Goal: Task Accomplishment & Management: Manage account settings

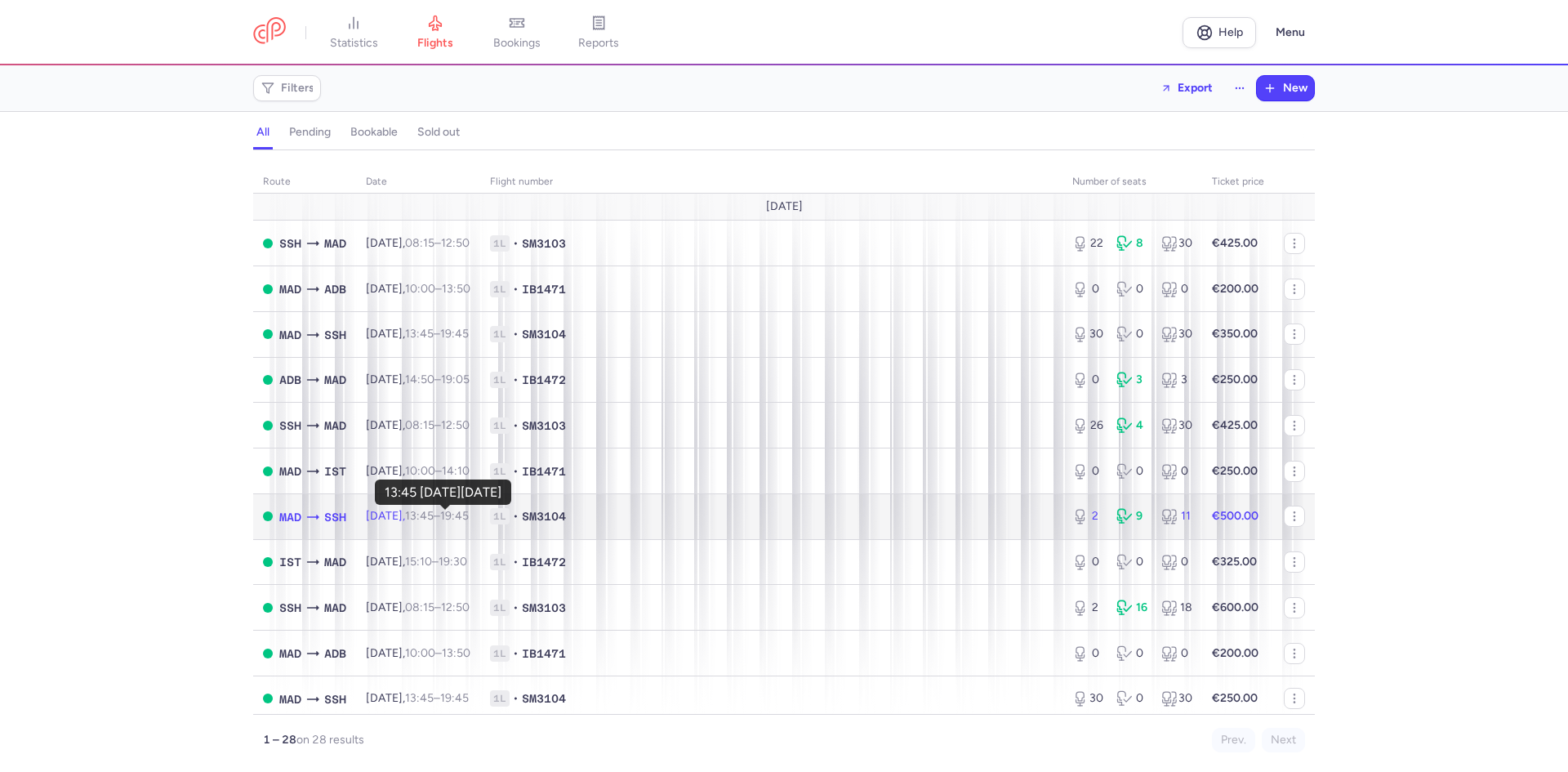
click at [433, 515] on time "13:45" at bounding box center [419, 516] width 28 height 14
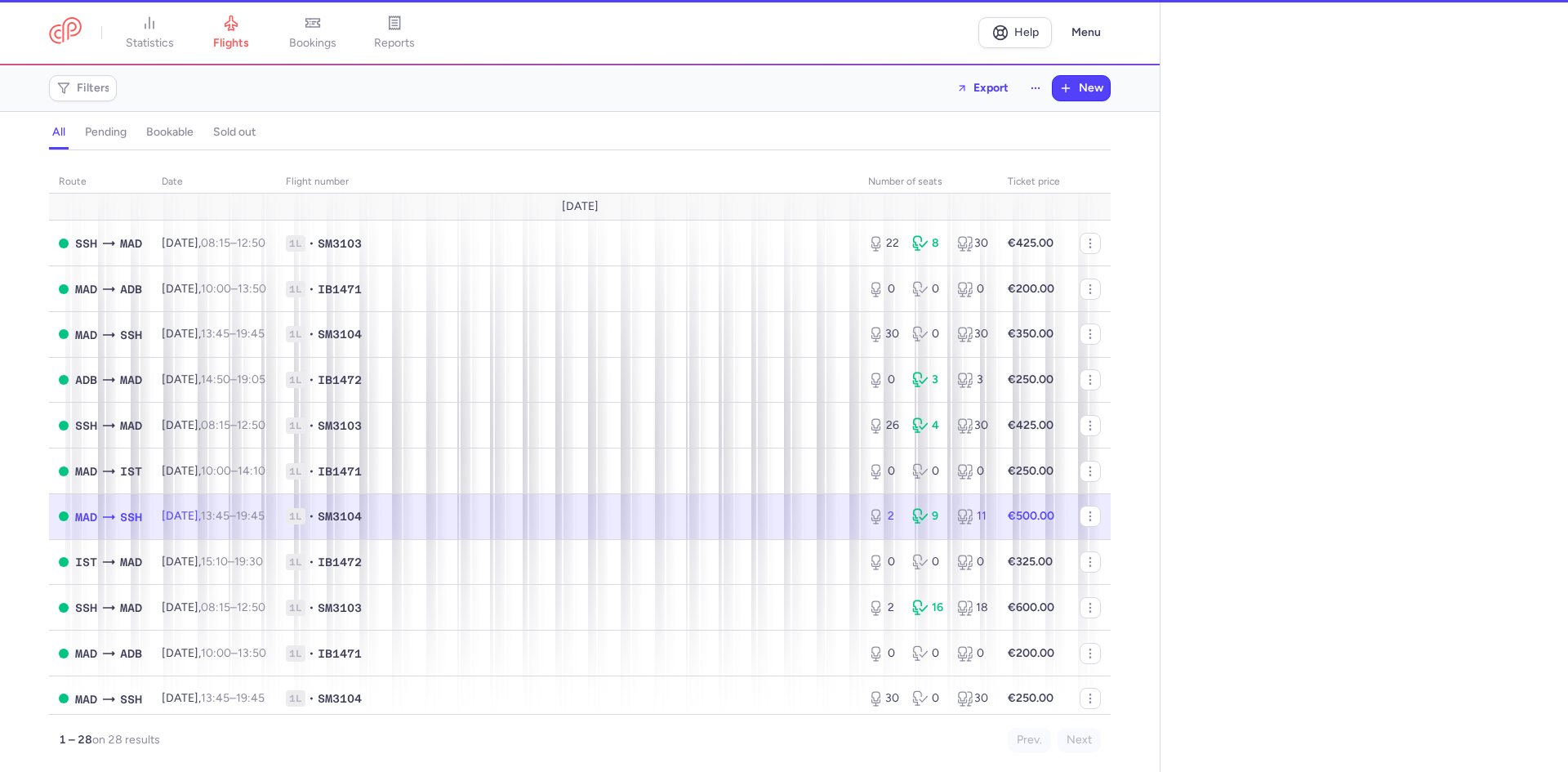
select select "hours"
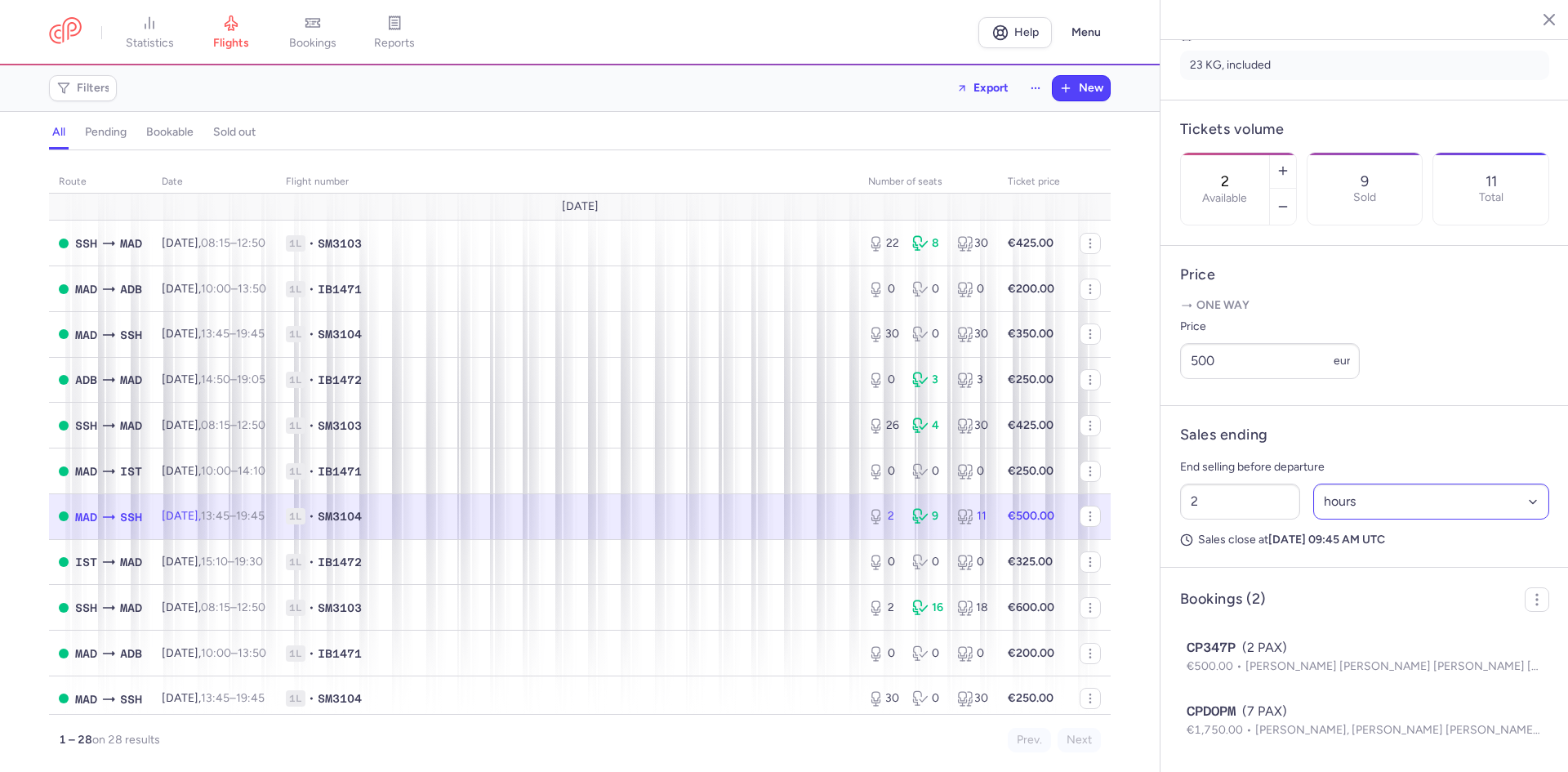
scroll to position [461, 0]
click at [873, 517] on icon at bounding box center [876, 515] width 8 height 9
drag, startPoint x: 1172, startPoint y: 364, endPoint x: 1158, endPoint y: 364, distance: 14.0
click at [1158, 364] on div "statistics flights bookings reports Help Menu Filters Export New all pending bo…" at bounding box center [784, 386] width 1568 height 772
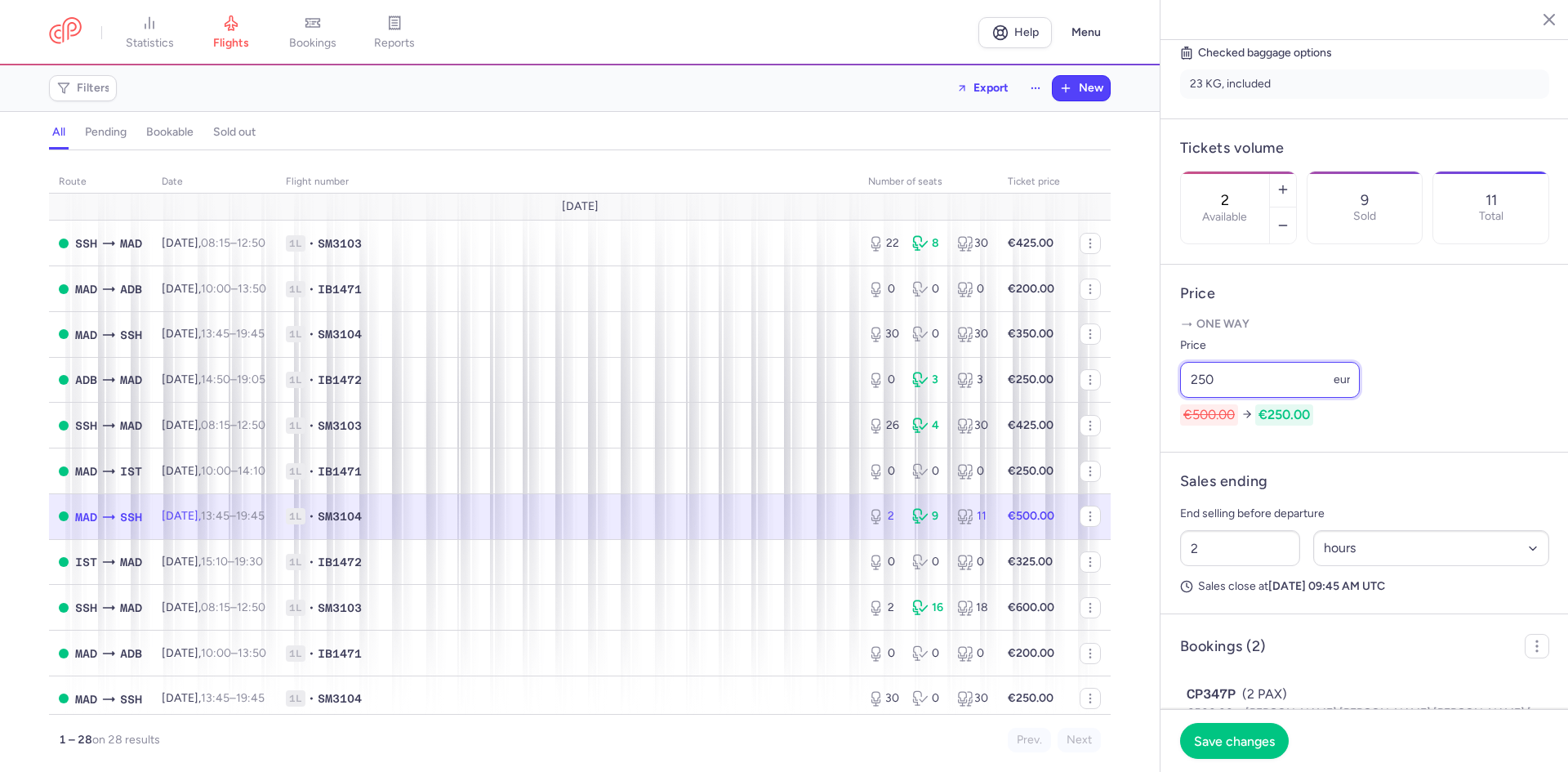
scroll to position [379, 0]
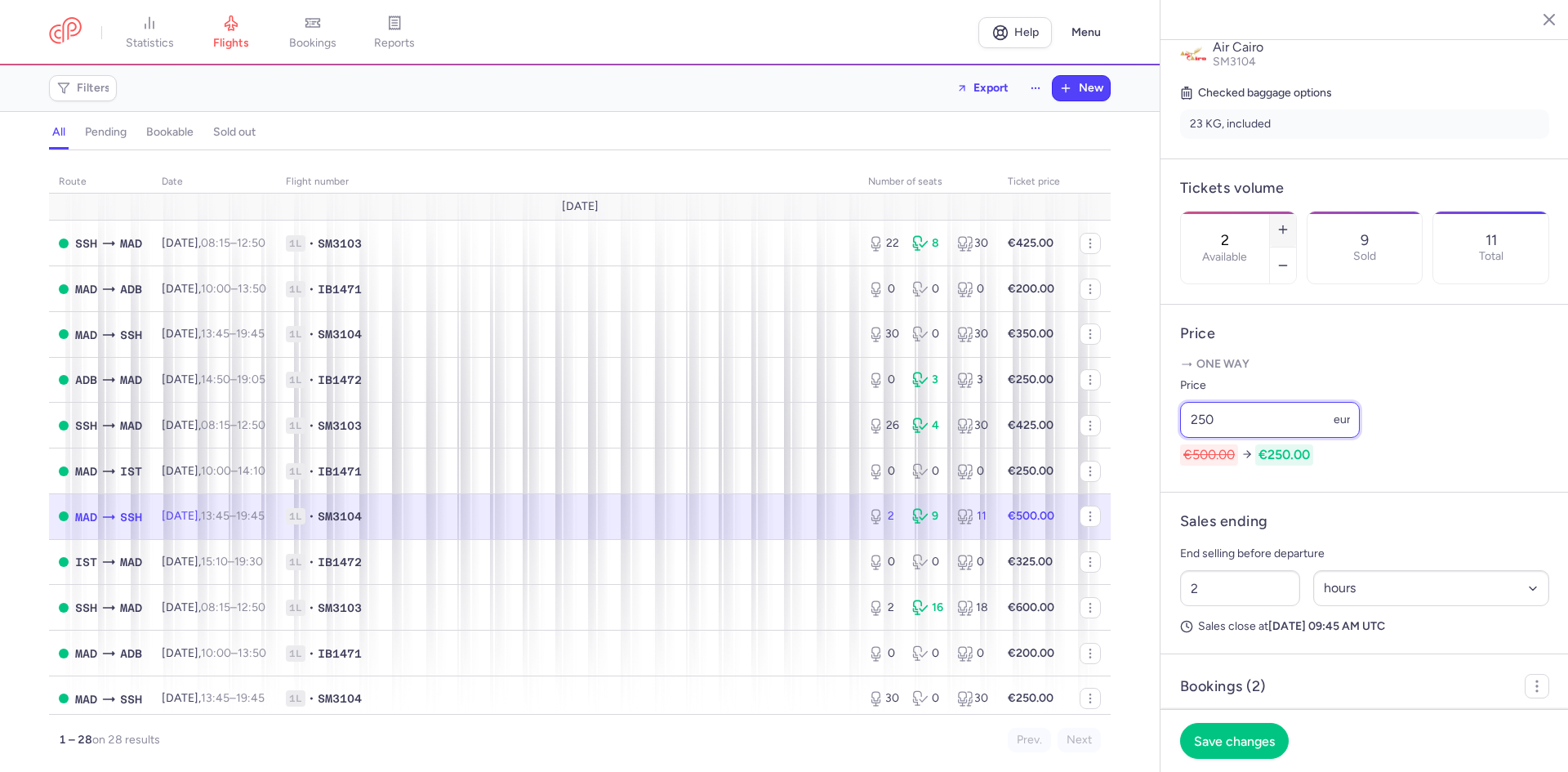
type input "250"
click at [1289, 223] on icon "button" at bounding box center [1282, 229] width 13 height 13
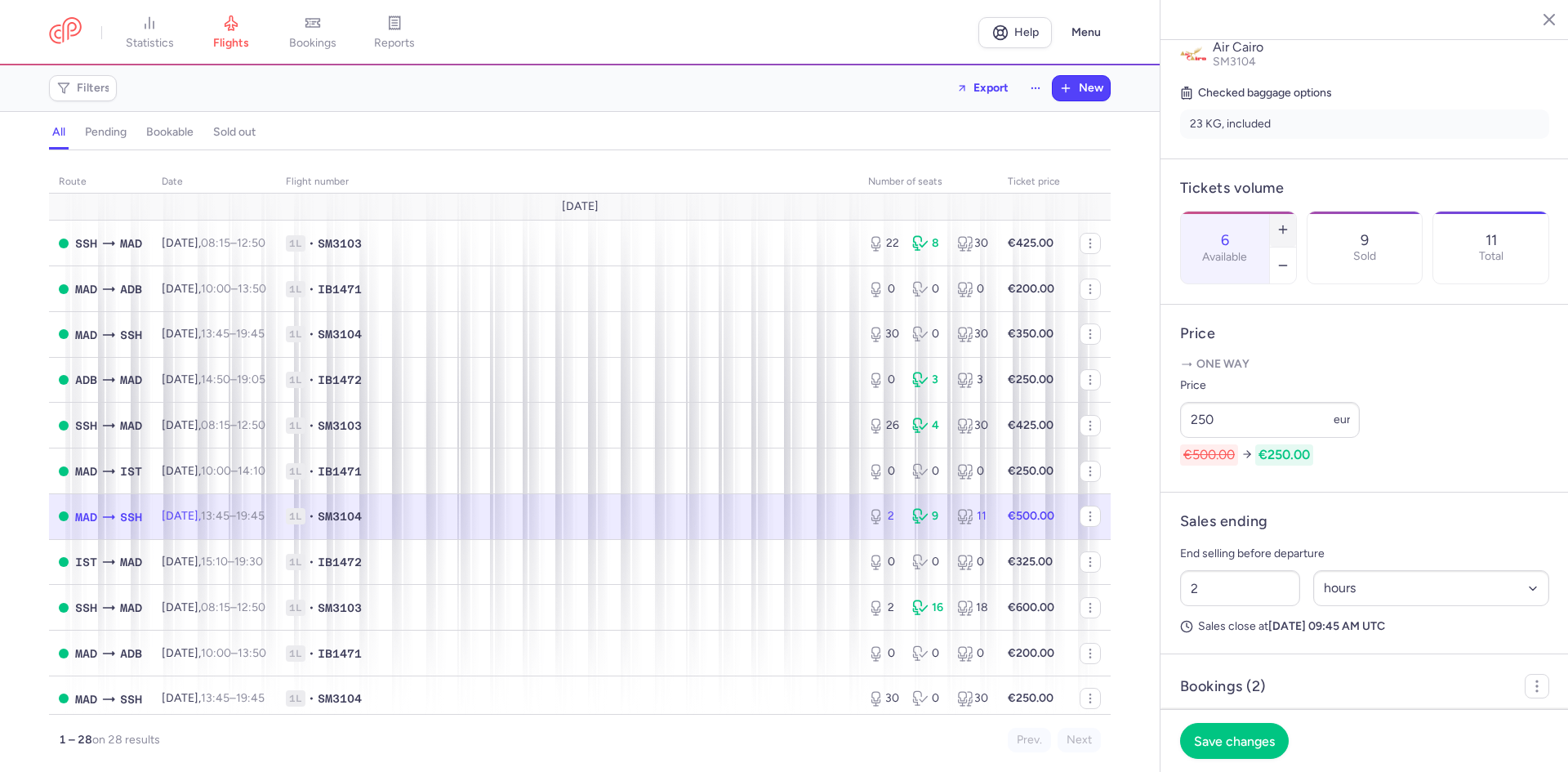
click at [1289, 223] on icon "button" at bounding box center [1282, 229] width 13 height 13
click at [1244, 738] on span "Save changes" at bounding box center [1233, 740] width 81 height 15
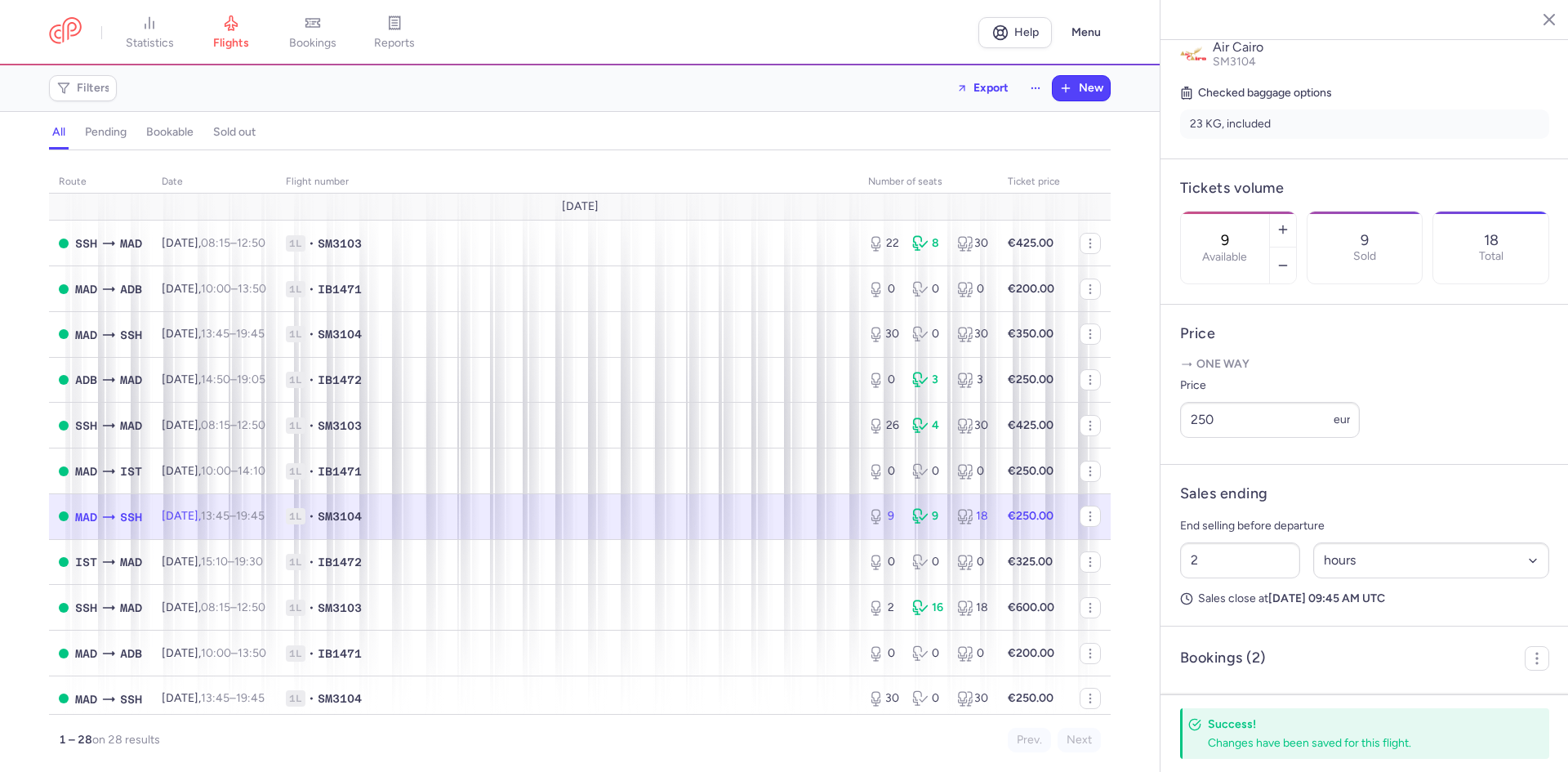
drag, startPoint x: 1250, startPoint y: 160, endPoint x: 1194, endPoint y: 163, distance: 56.1
click at [1194, 211] on div "9 Available" at bounding box center [1225, 247] width 88 height 71
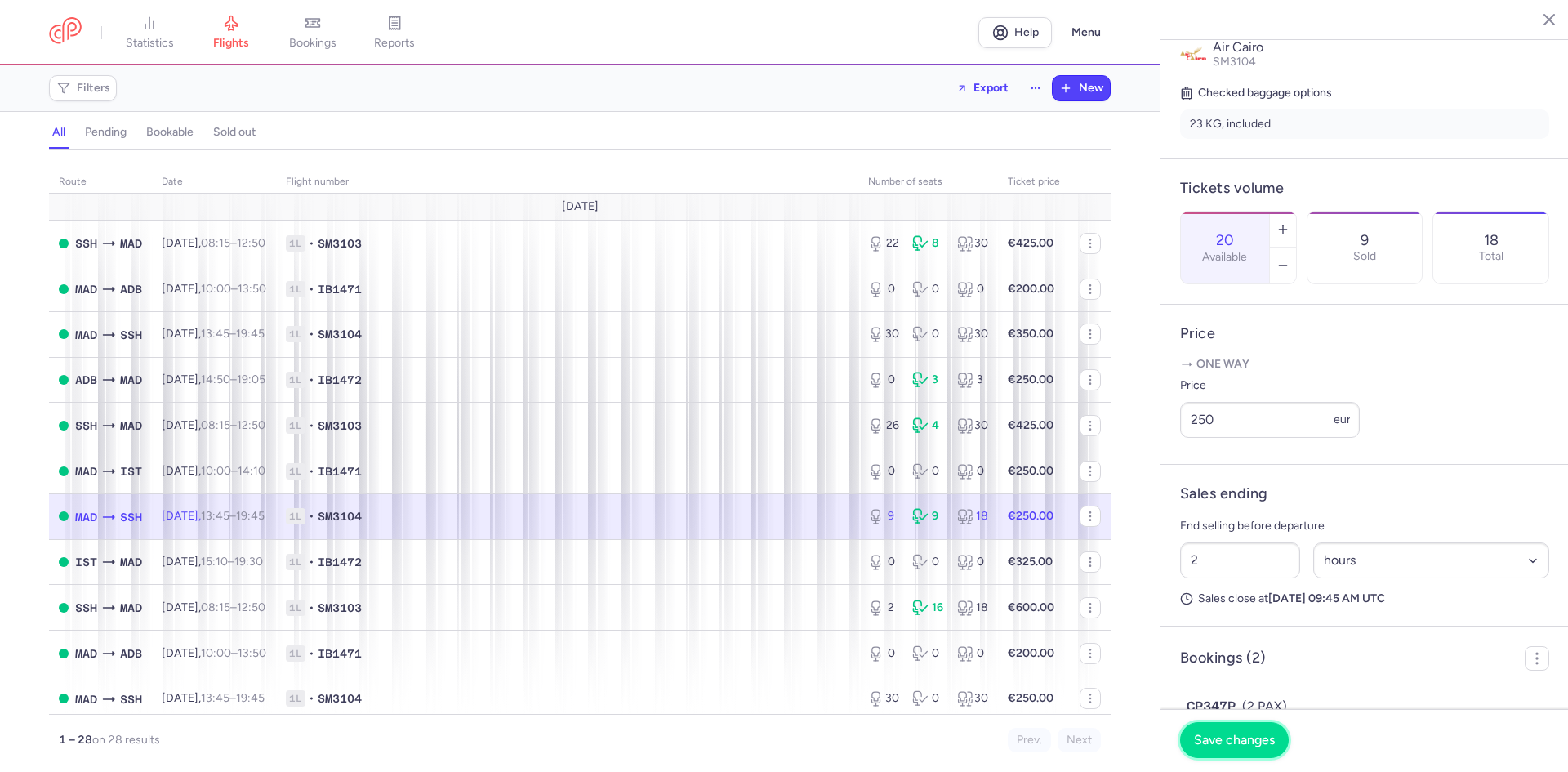
click at [1221, 738] on span "Save changes" at bounding box center [1233, 740] width 81 height 15
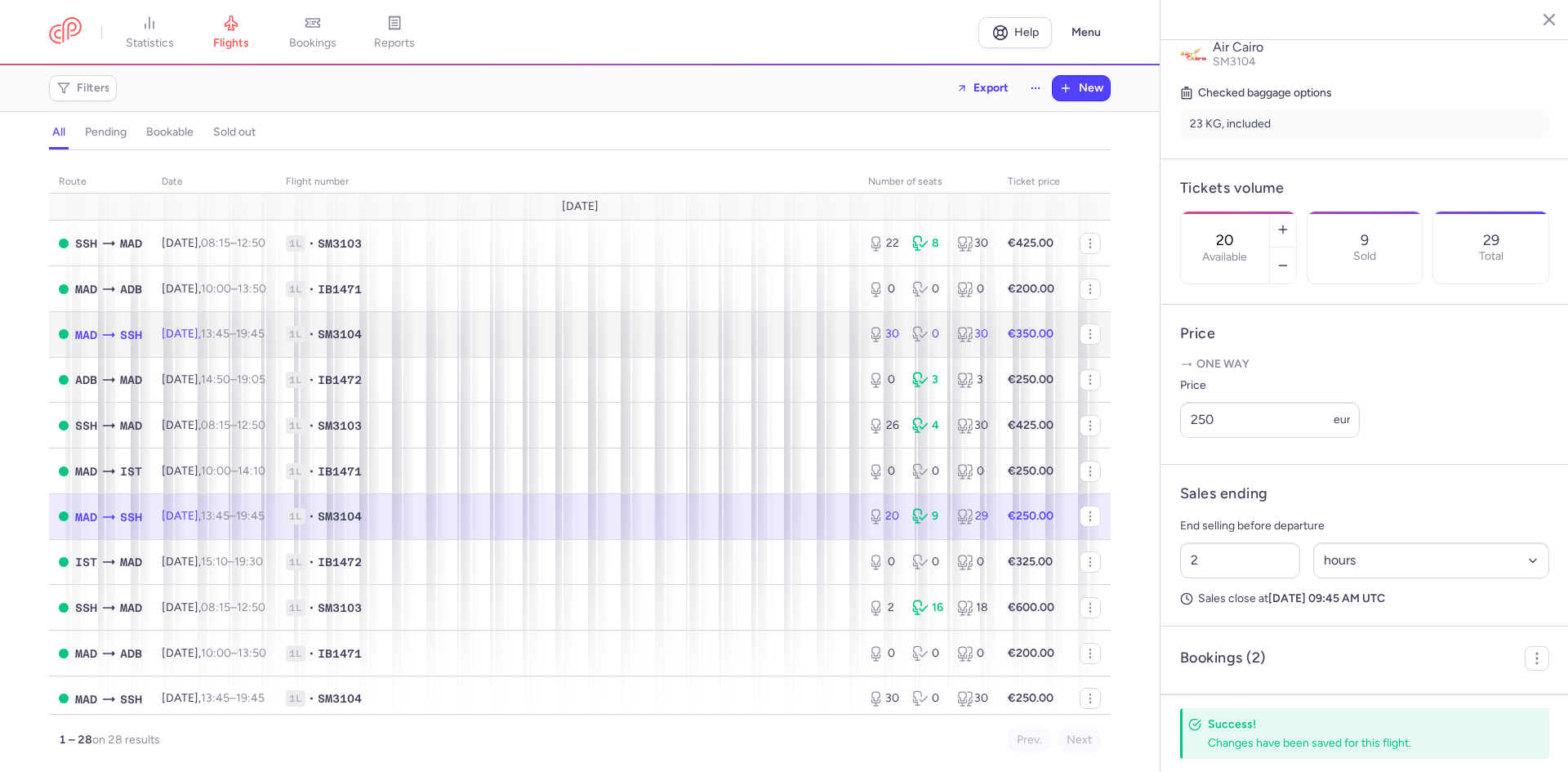
click at [882, 332] on div "30" at bounding box center [883, 334] width 31 height 17
type input "30"
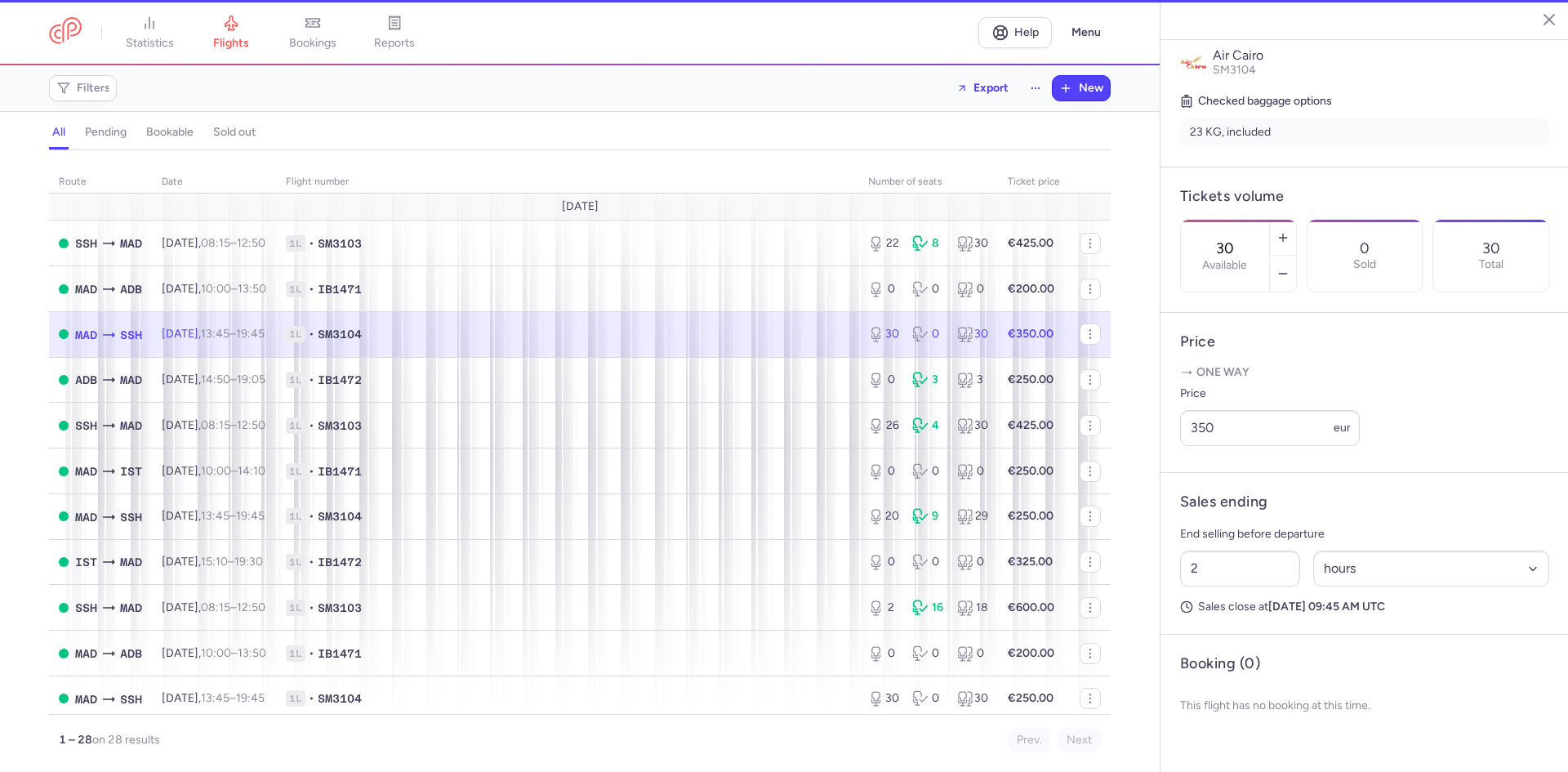
scroll to position [353, 0]
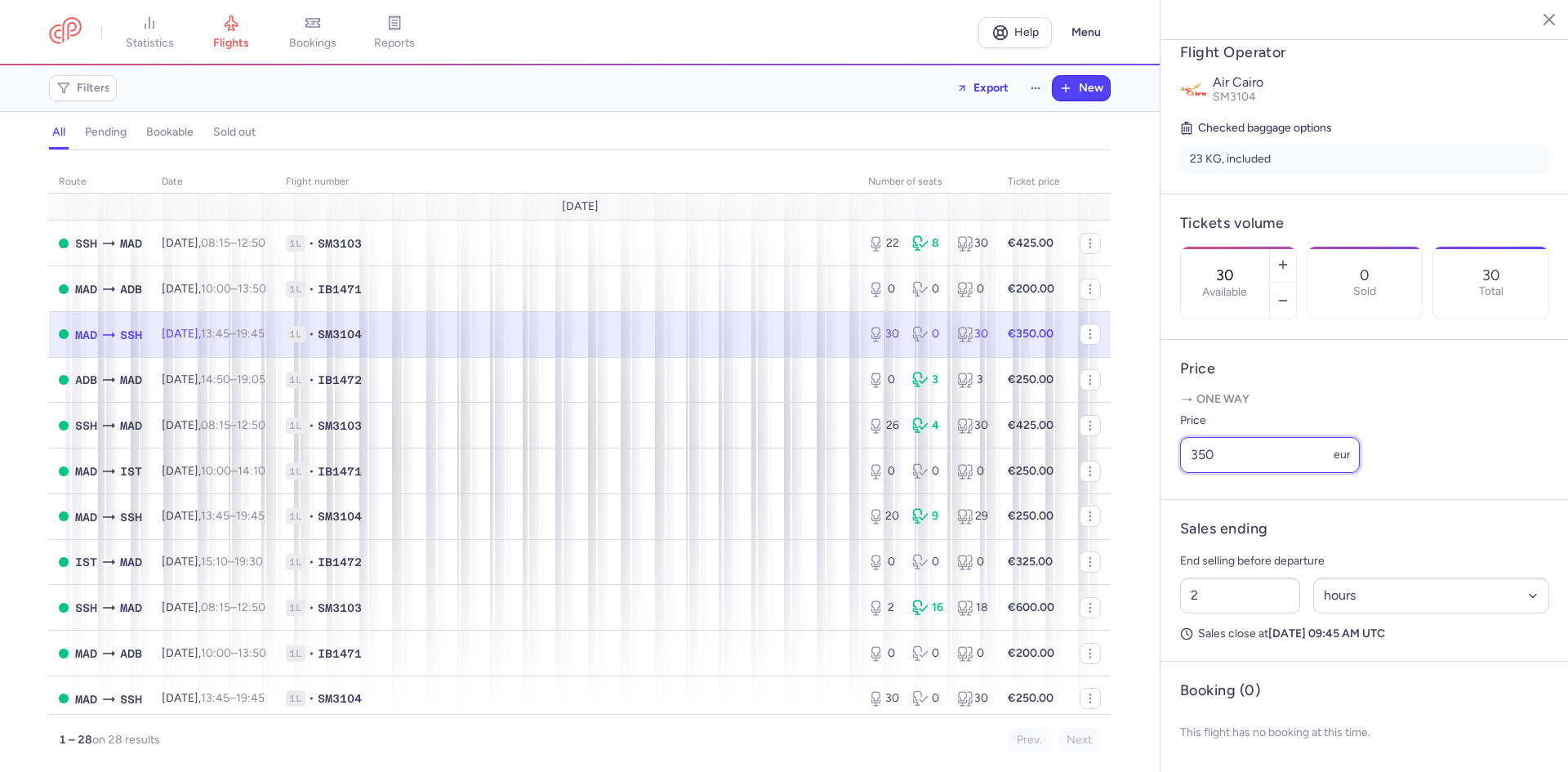
click at [1153, 452] on div "statistics flights bookings reports Help Menu Filters Export New all pending bo…" at bounding box center [784, 386] width 1568 height 772
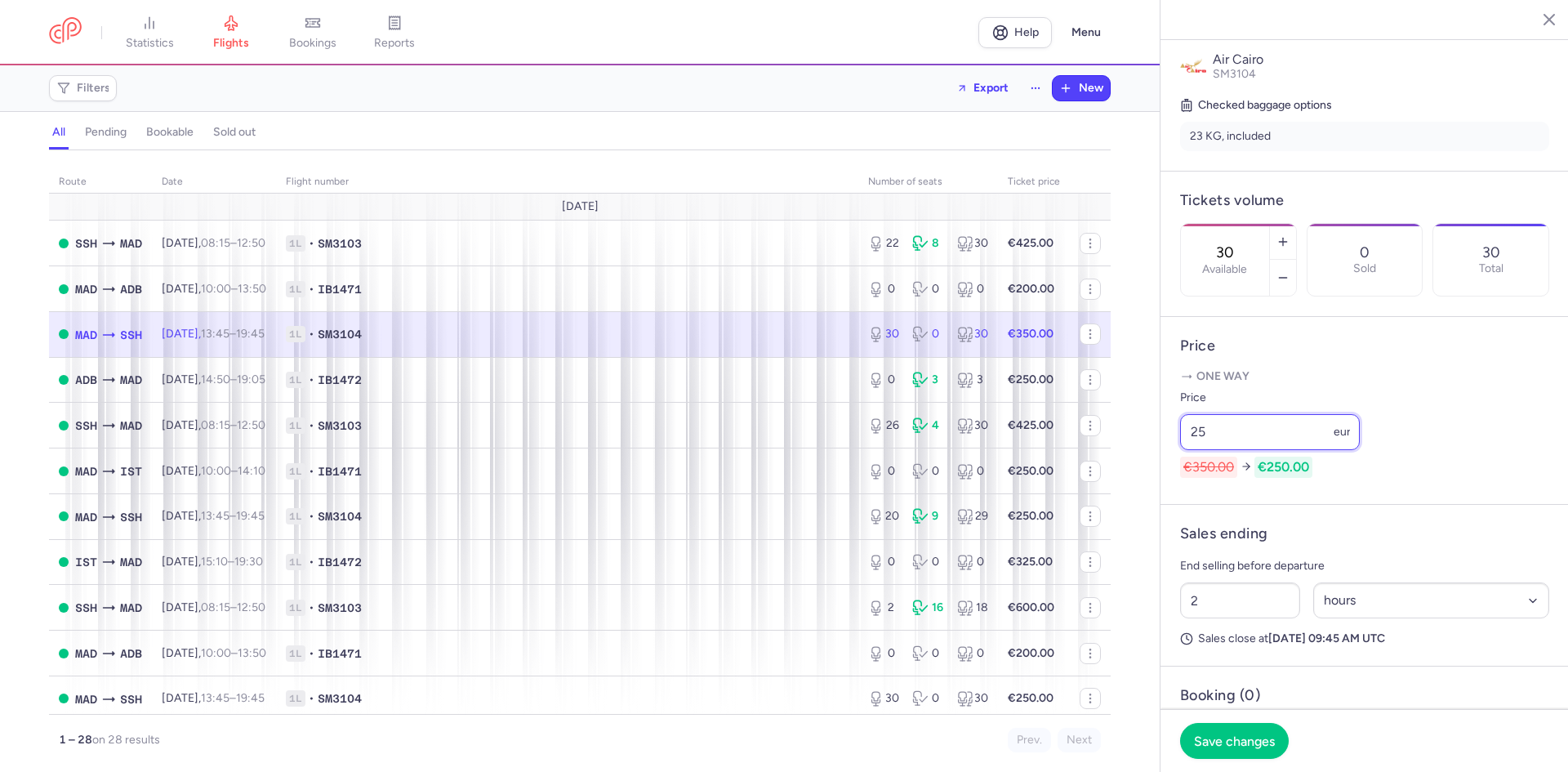
type input "2"
type input "175"
click at [1247, 734] on span "Save changes" at bounding box center [1233, 740] width 81 height 15
